Goal: Navigation & Orientation: Find specific page/section

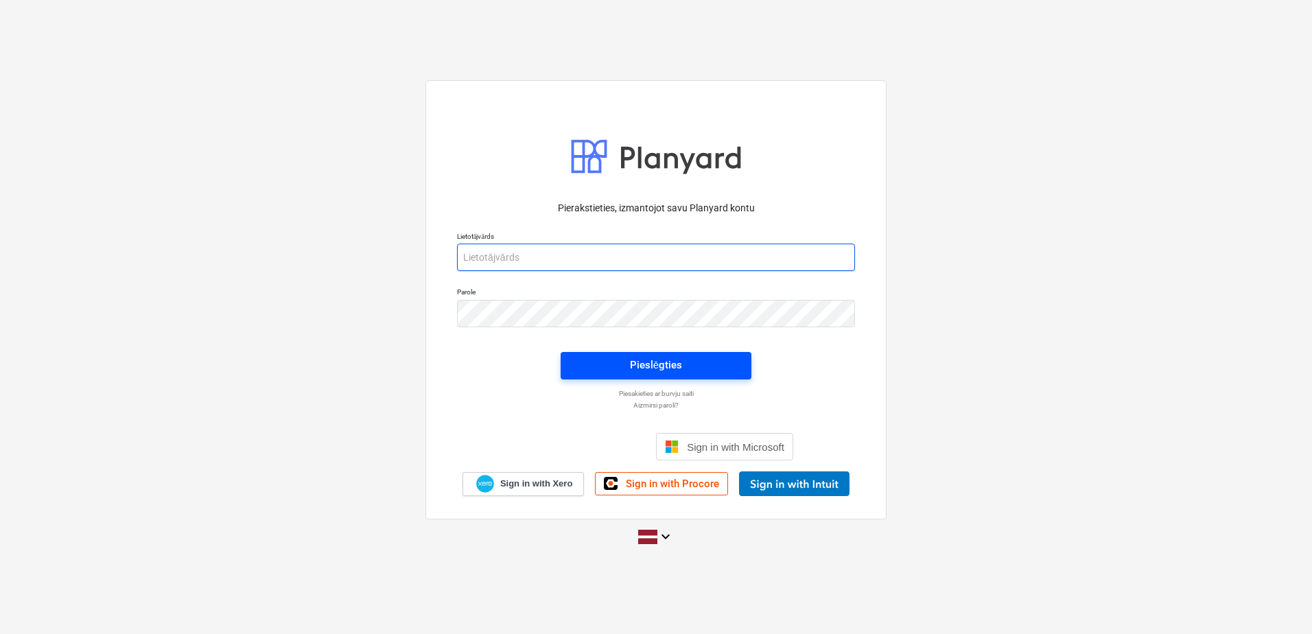
type input "[PERSON_NAME][EMAIL_ADDRESS][PERSON_NAME][DOMAIN_NAME]"
click at [629, 353] on button "Pieslēgties" at bounding box center [656, 365] width 191 height 27
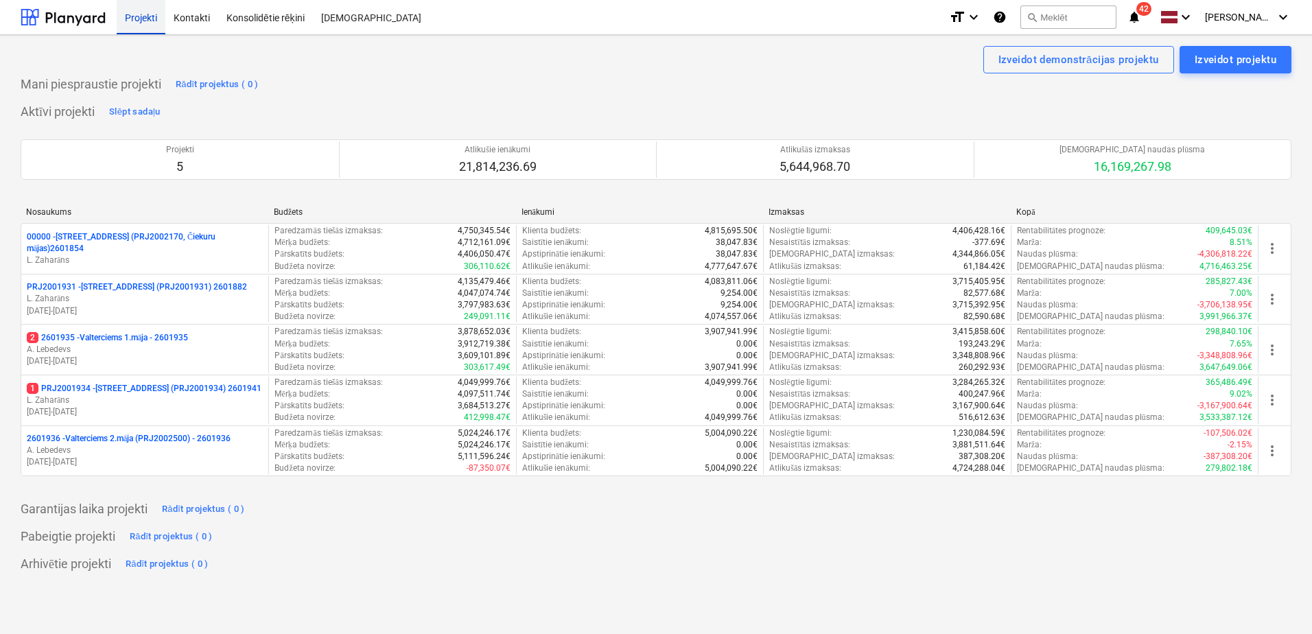
click at [150, 9] on div "Projekti" at bounding box center [141, 16] width 49 height 35
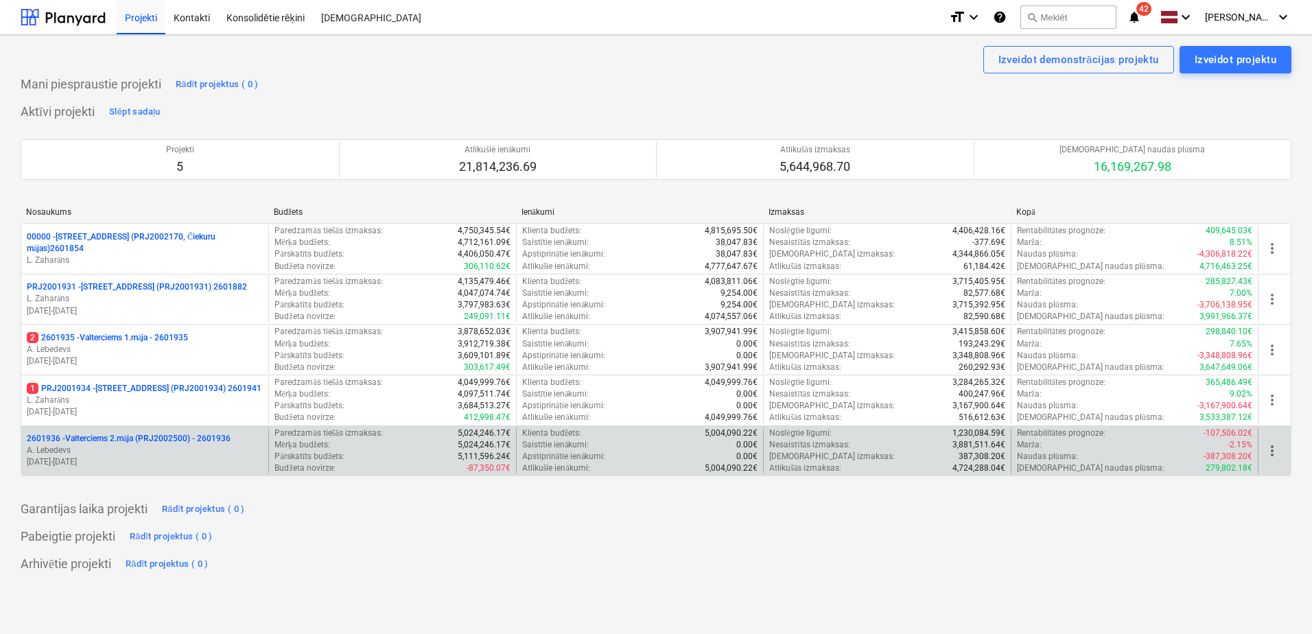
click at [167, 438] on p "2601936 - Valterciems 2.māja (PRJ2002500) - 2601936" at bounding box center [129, 439] width 204 height 12
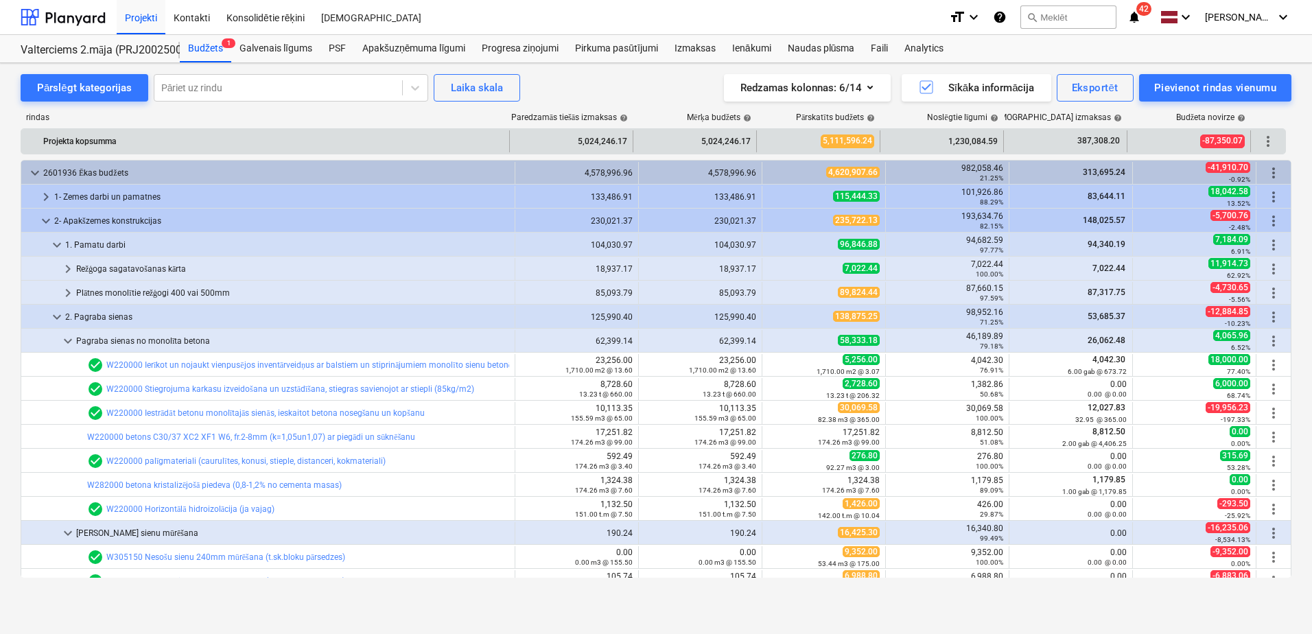
scroll to position [480, 0]
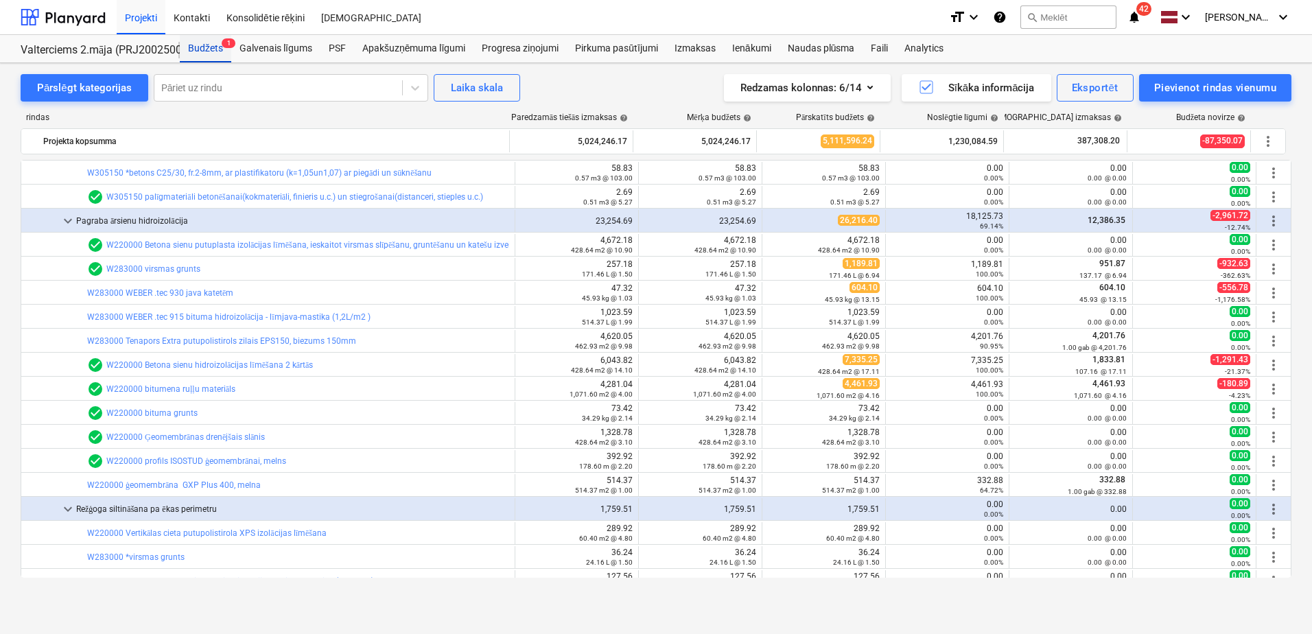
click at [218, 46] on div "Budžets 1" at bounding box center [205, 48] width 51 height 27
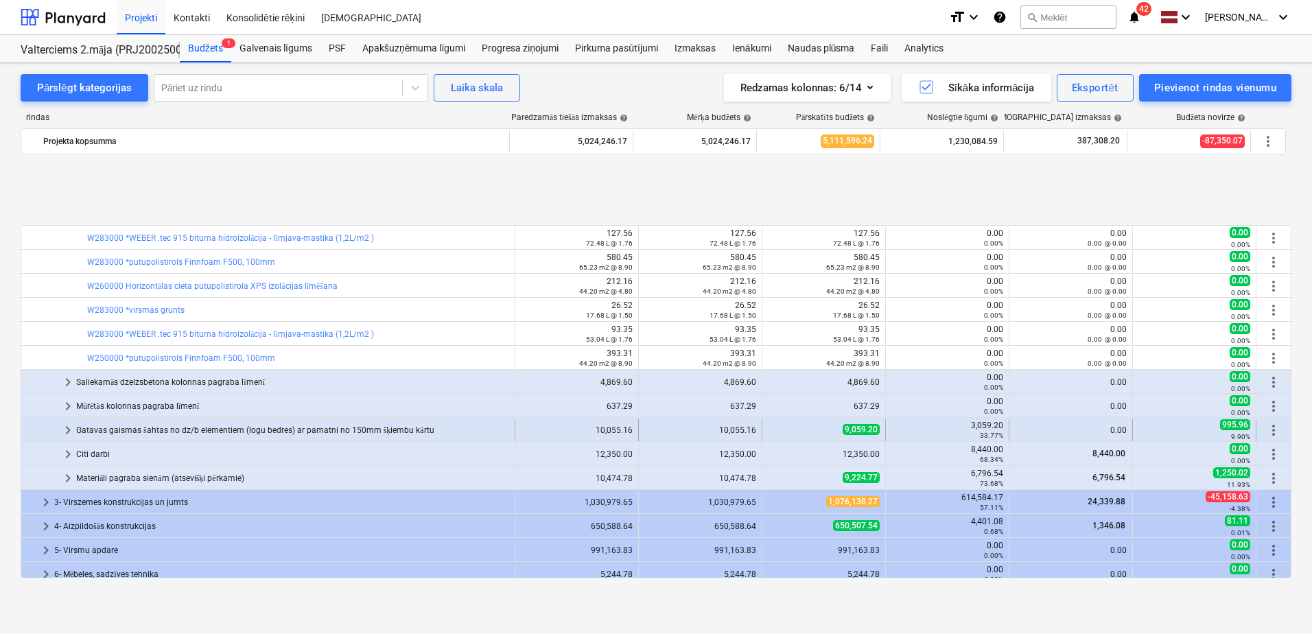
scroll to position [927, 0]
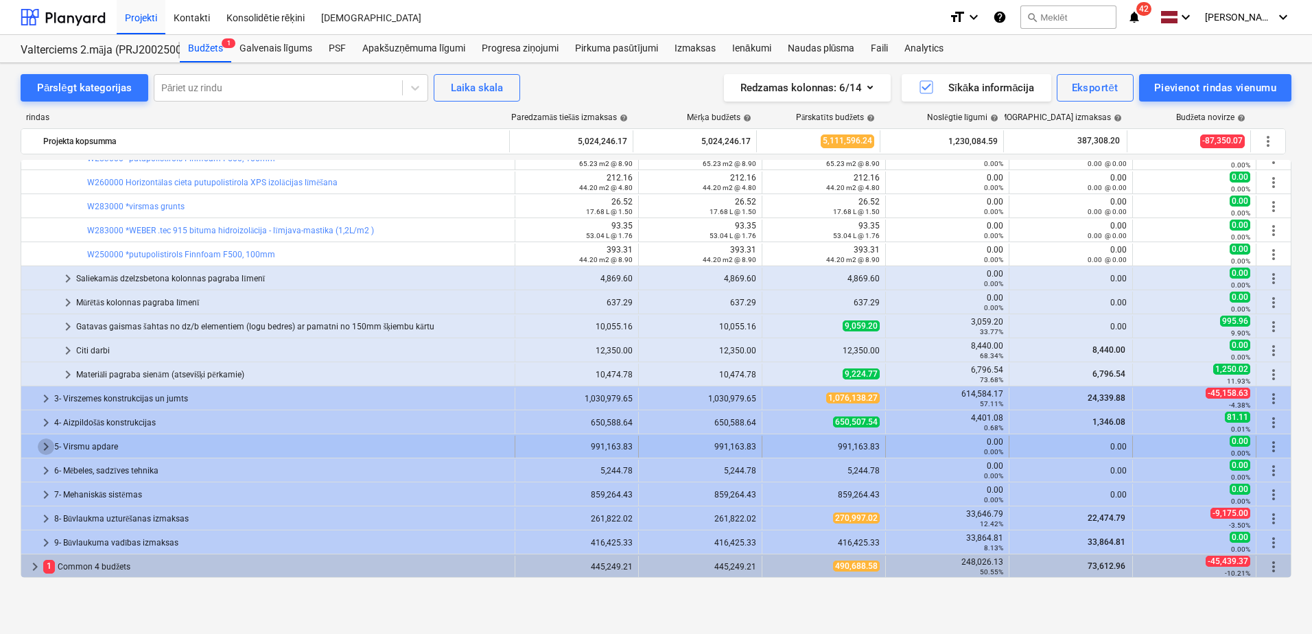
click at [46, 439] on span "keyboard_arrow_right" at bounding box center [46, 447] width 16 height 16
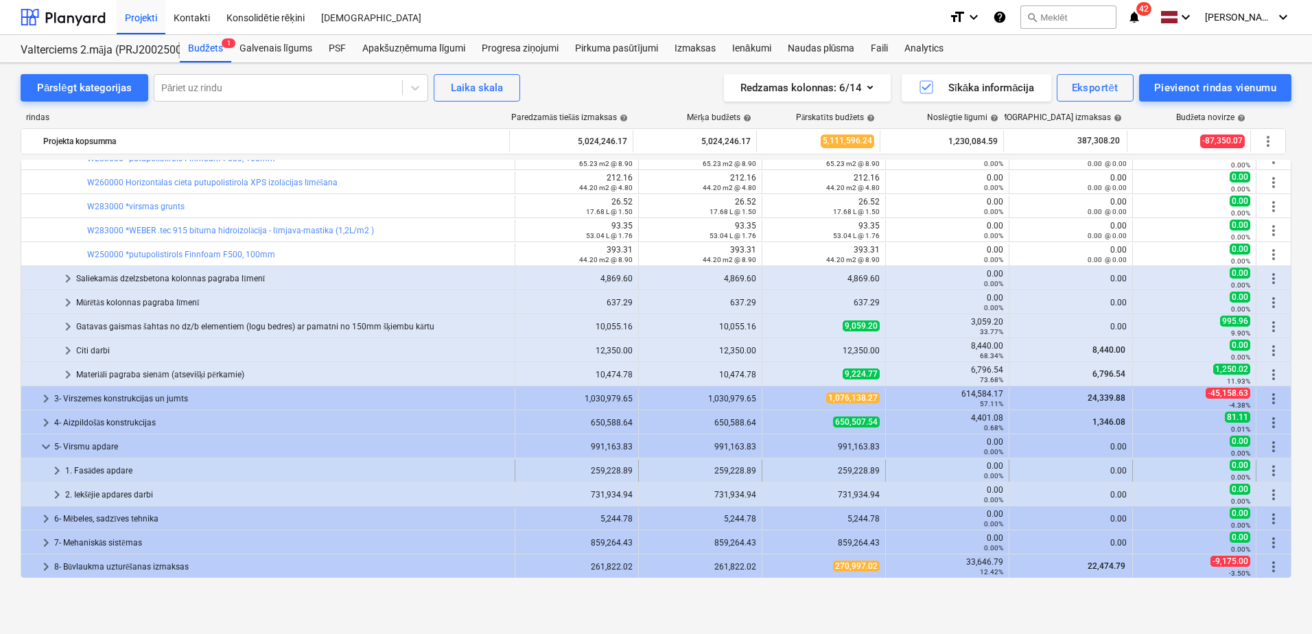
click at [53, 473] on span "keyboard_arrow_right" at bounding box center [57, 471] width 16 height 16
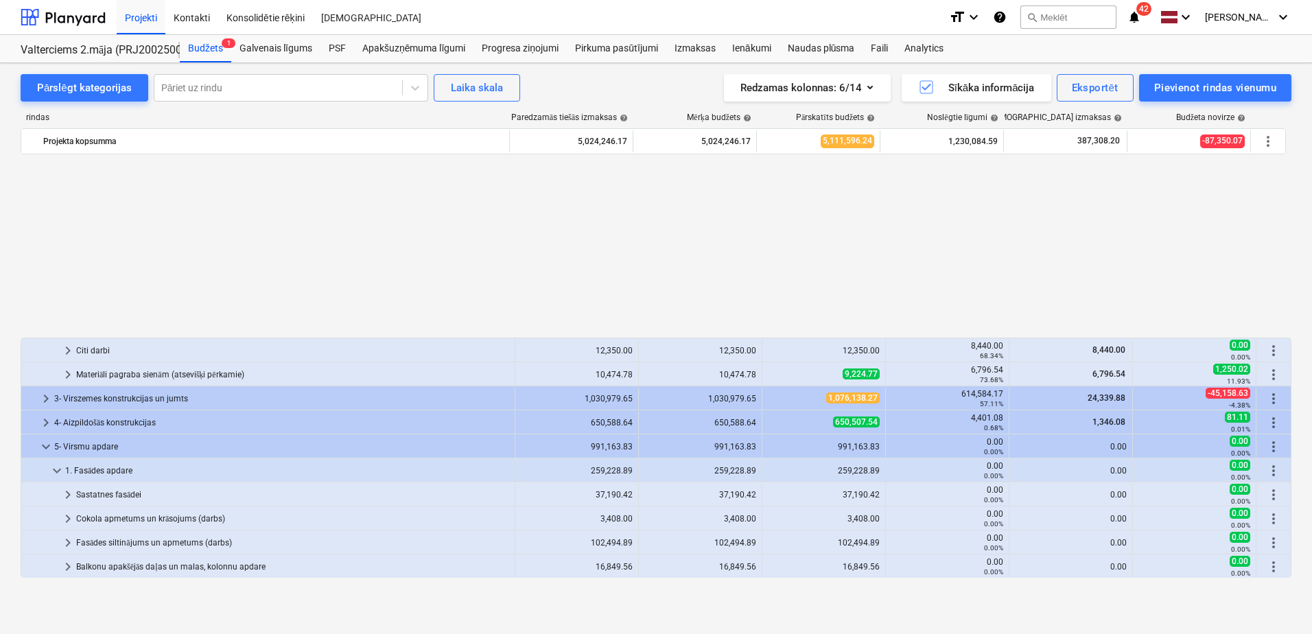
scroll to position [1133, 0]
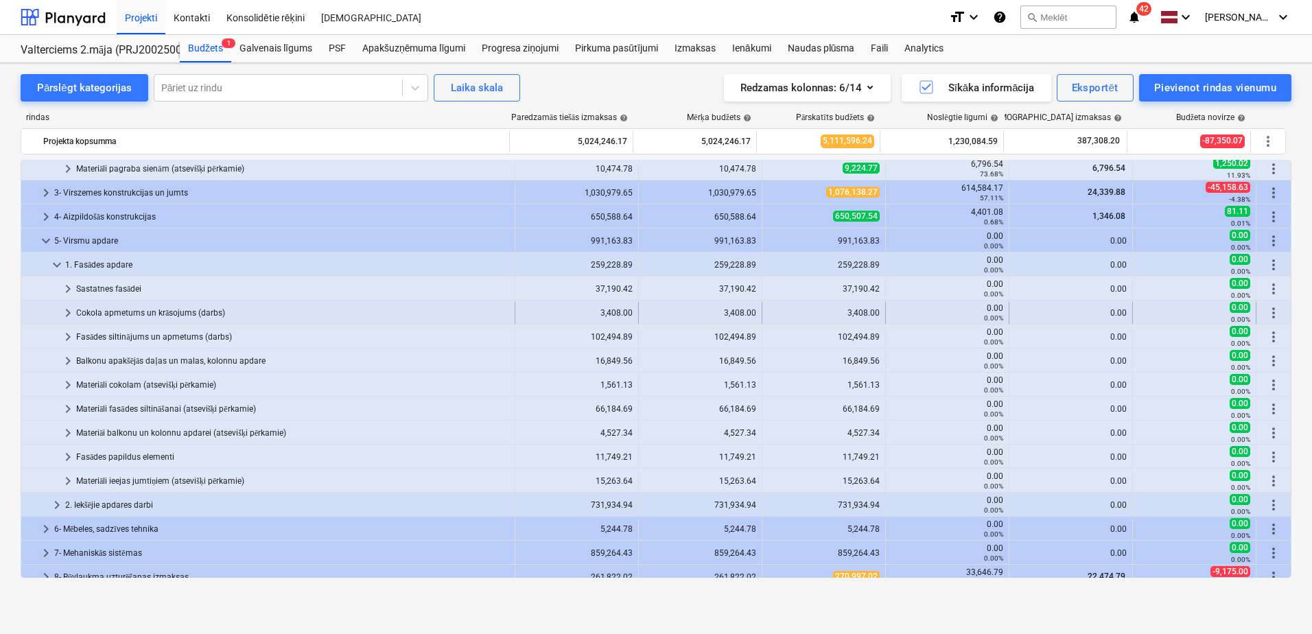
click at [67, 307] on span "keyboard_arrow_right" at bounding box center [68, 313] width 16 height 16
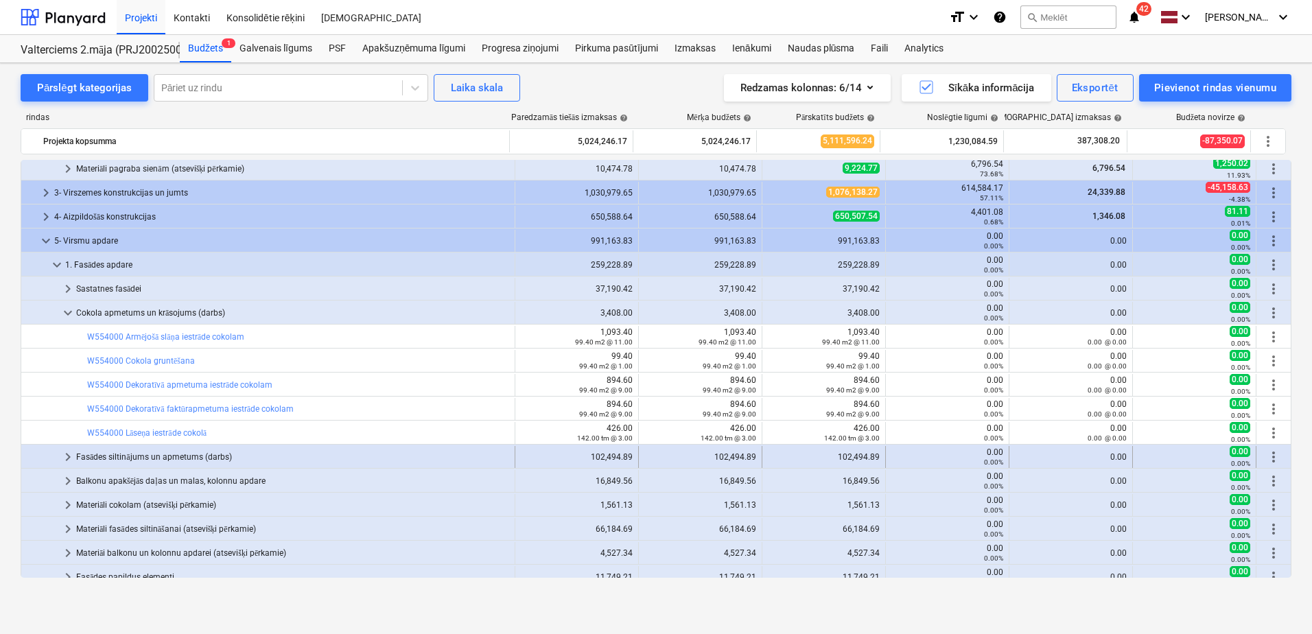
click at [62, 455] on span "keyboard_arrow_right" at bounding box center [68, 457] width 16 height 16
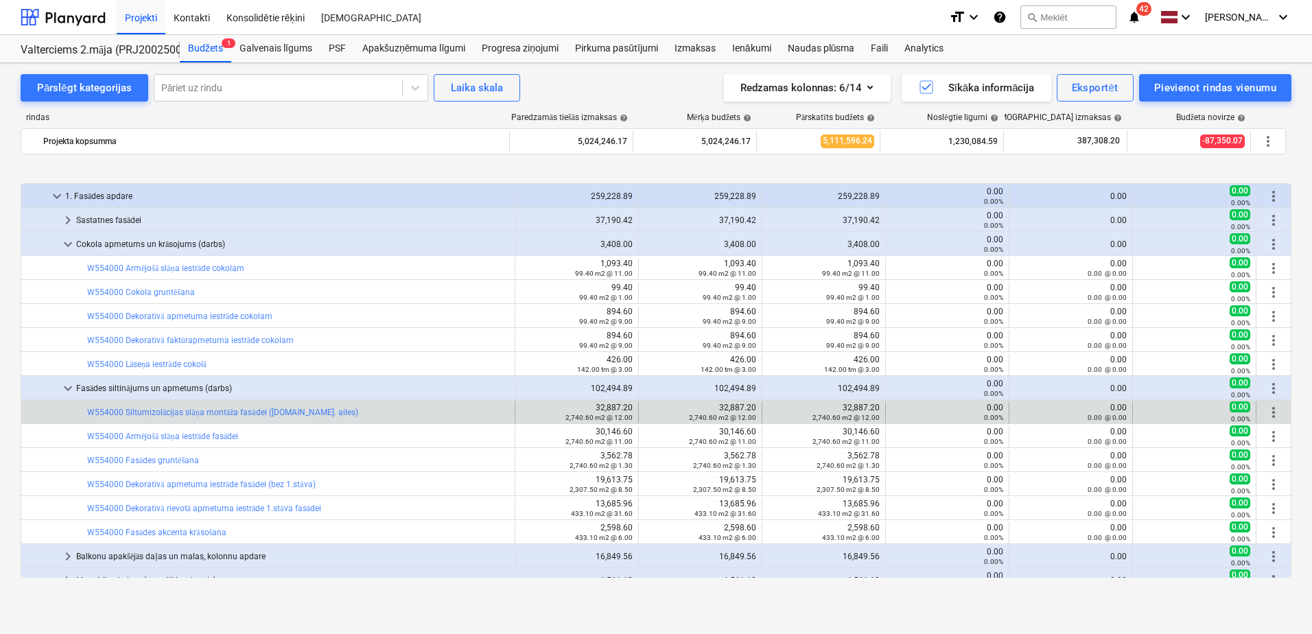
scroll to position [1270, 0]
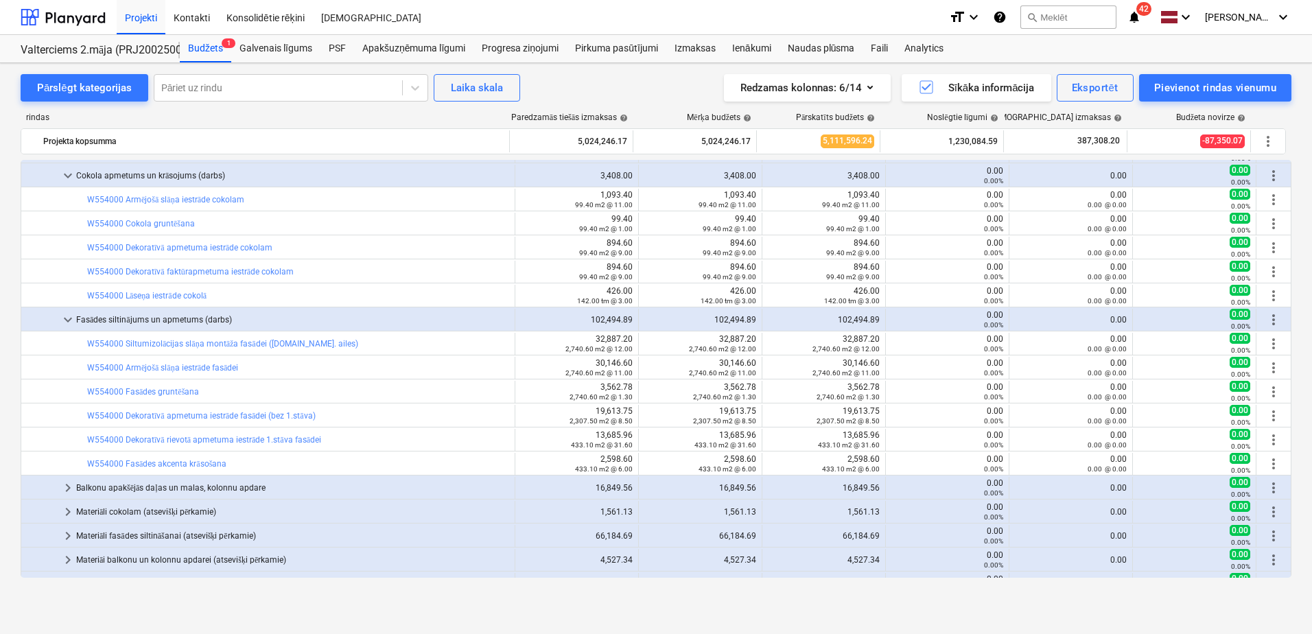
click at [729, 4] on div "Projekti Kontakti Konsolidētie rēķini Iesūtne" at bounding box center [528, 17] width 822 height 34
click at [61, 491] on span "keyboard_arrow_right" at bounding box center [68, 488] width 16 height 16
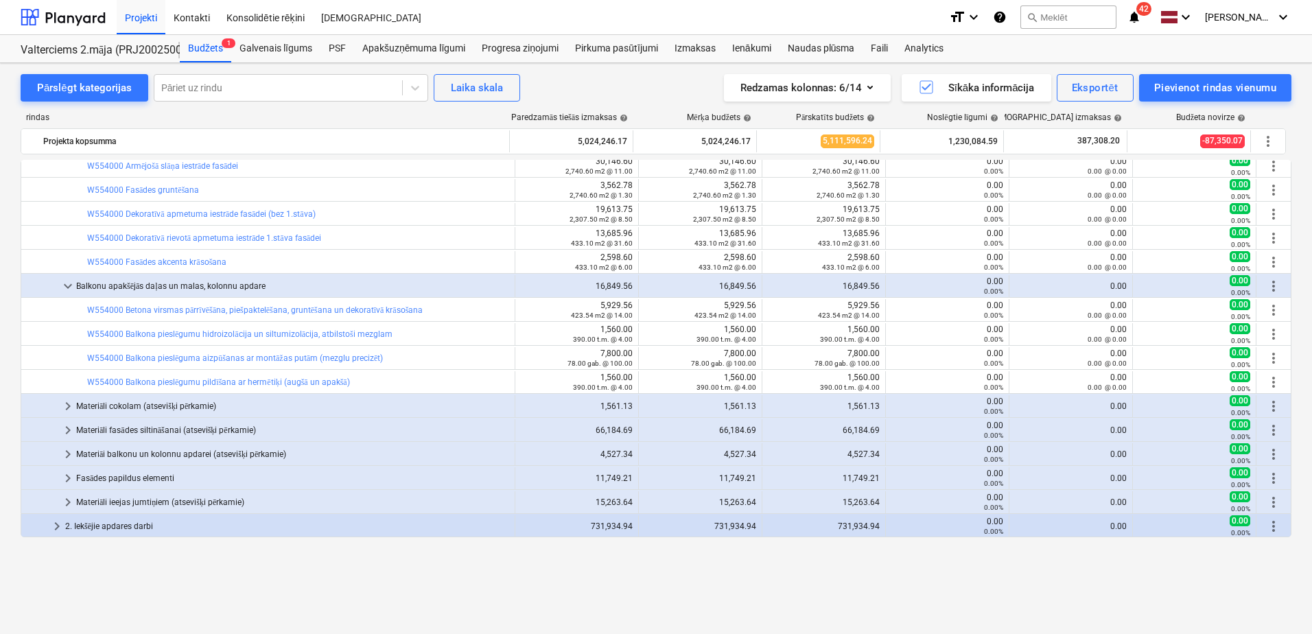
scroll to position [1408, 0]
